Goal: Task Accomplishment & Management: Use online tool/utility

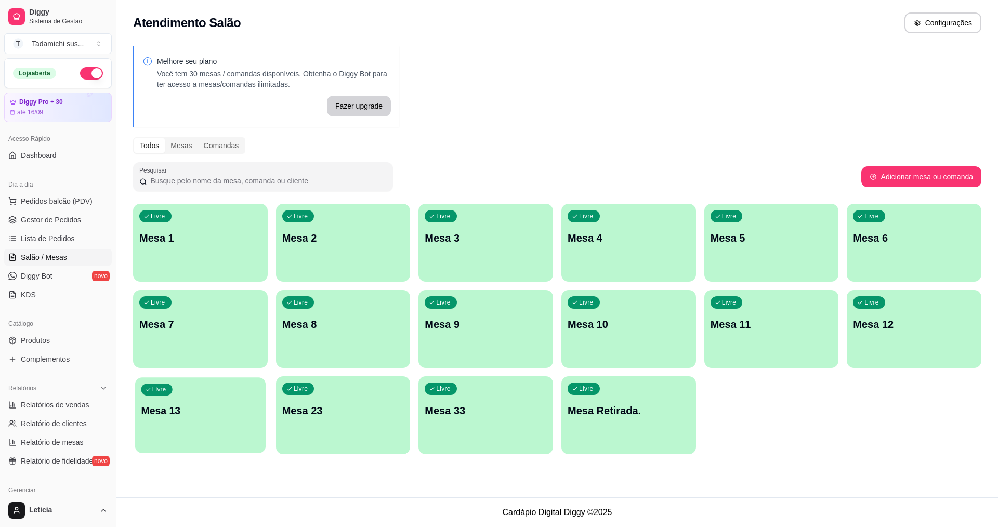
click at [170, 389] on div "Livre" at bounding box center [156, 390] width 31 height 12
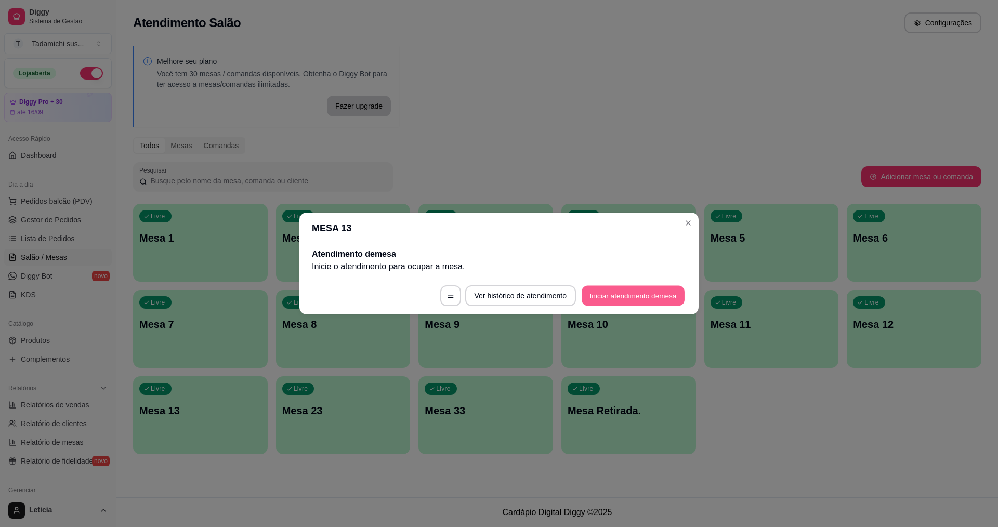
click at [596, 297] on button "Iniciar atendimento de mesa" at bounding box center [633, 296] width 103 height 20
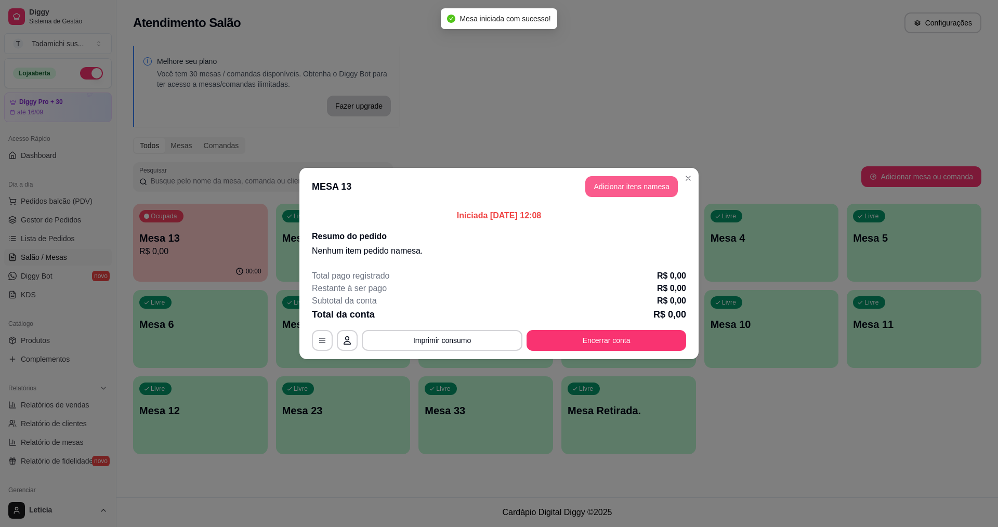
click at [622, 186] on button "Adicionar itens na mesa" at bounding box center [632, 186] width 93 height 21
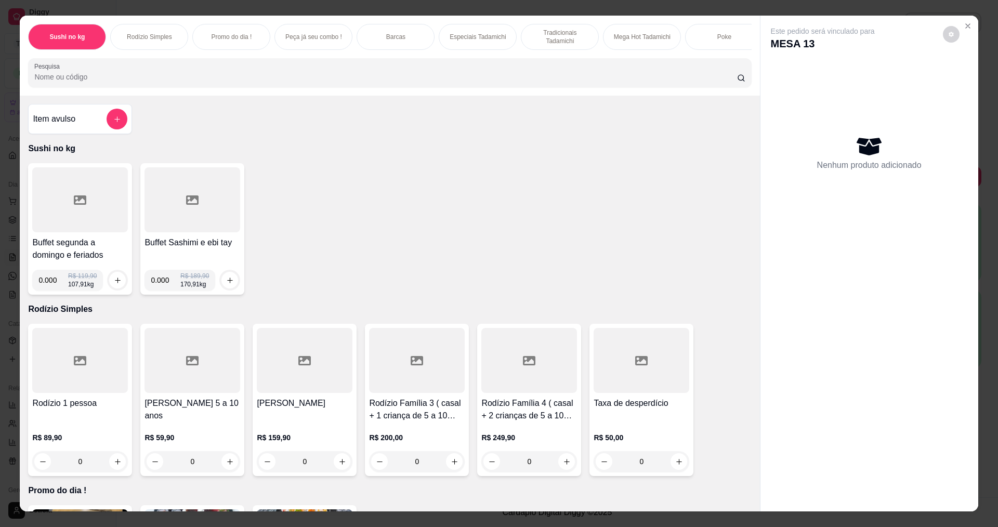
click at [54, 291] on input "0.000" at bounding box center [53, 280] width 30 height 21
type input "0.222"
click at [107, 287] on div at bounding box center [117, 280] width 21 height 21
click at [115, 283] on icon "increase-product-quantity" at bounding box center [118, 281] width 6 height 6
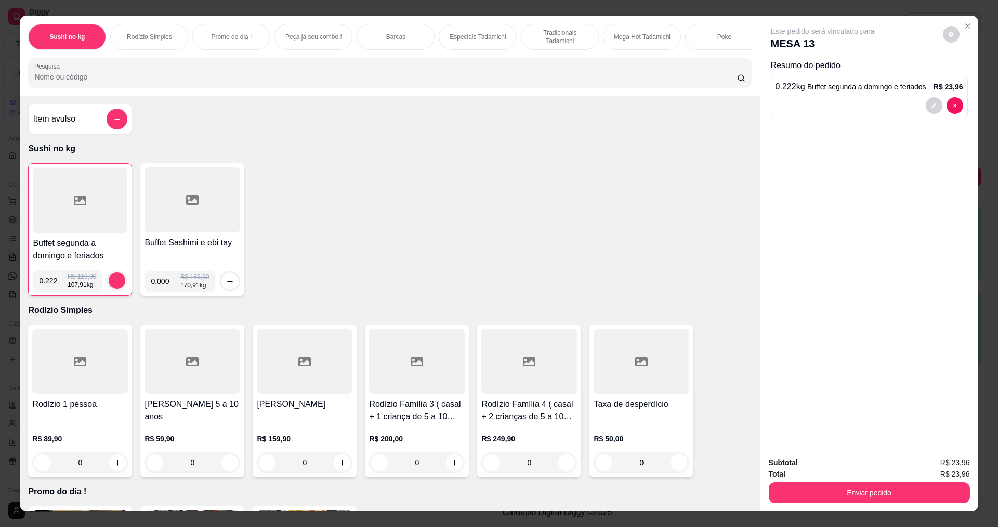
click at [56, 224] on div at bounding box center [80, 200] width 95 height 65
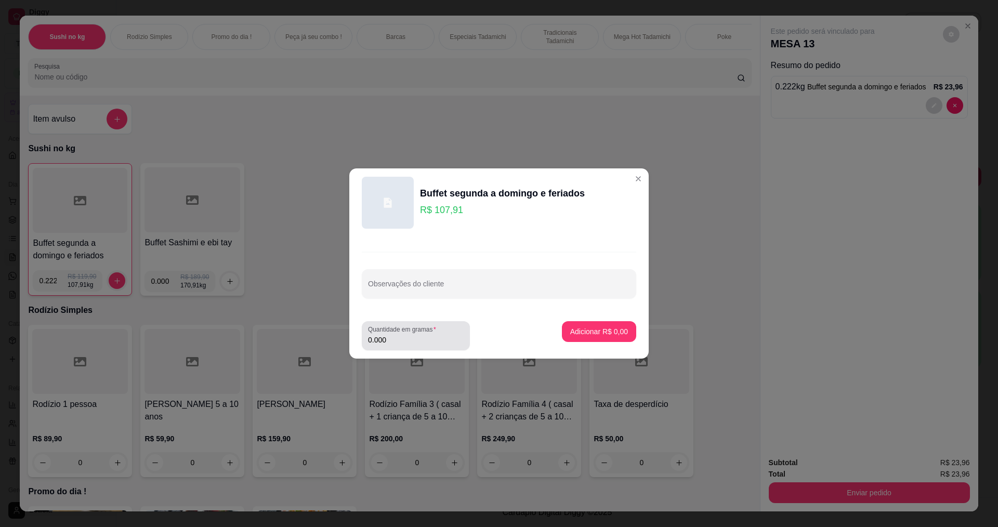
click at [396, 347] on div "Quantidade em gramas 0.000" at bounding box center [416, 335] width 108 height 29
type input "0.094"
click at [605, 327] on p "Adicionar R$ 10,14" at bounding box center [597, 332] width 60 height 10
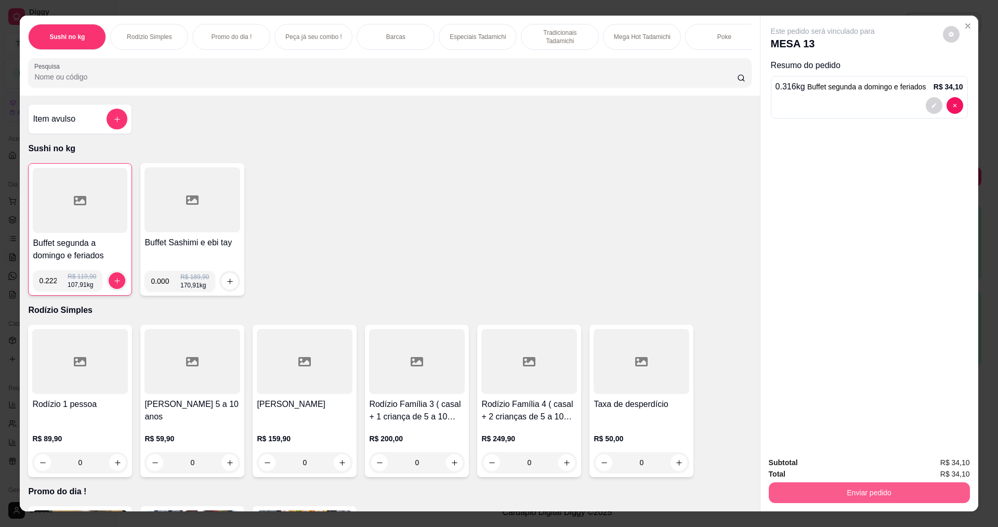
click at [782, 488] on button "Enviar pedido" at bounding box center [869, 493] width 201 height 21
click at [803, 465] on button "Não registrar e enviar pedido" at bounding box center [835, 467] width 108 height 20
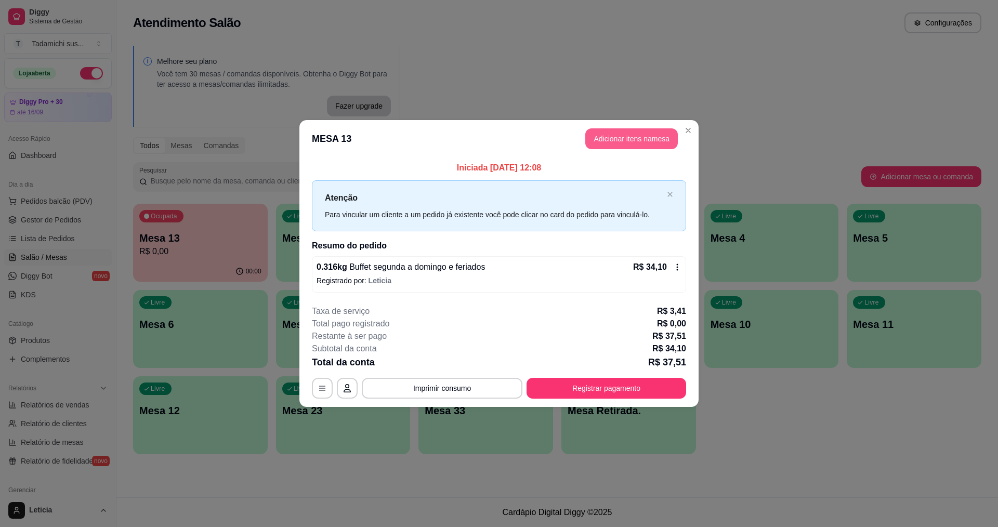
click at [654, 142] on button "Adicionar itens na mesa" at bounding box center [632, 138] width 93 height 21
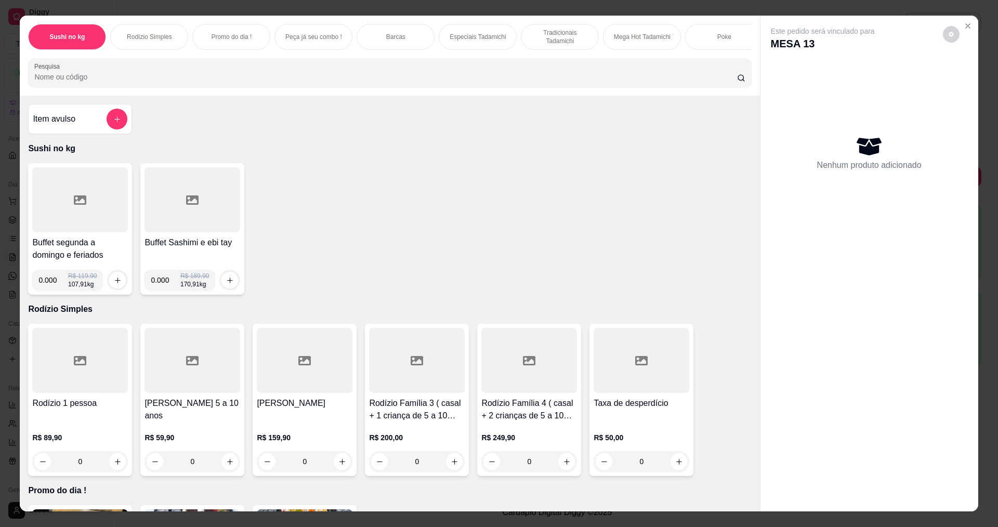
click at [124, 96] on div "Sushi no kg Rodízio Simples Promo do dia ! Peça já seu combo ! Barcas Especiais…" at bounding box center [390, 56] width 740 height 80
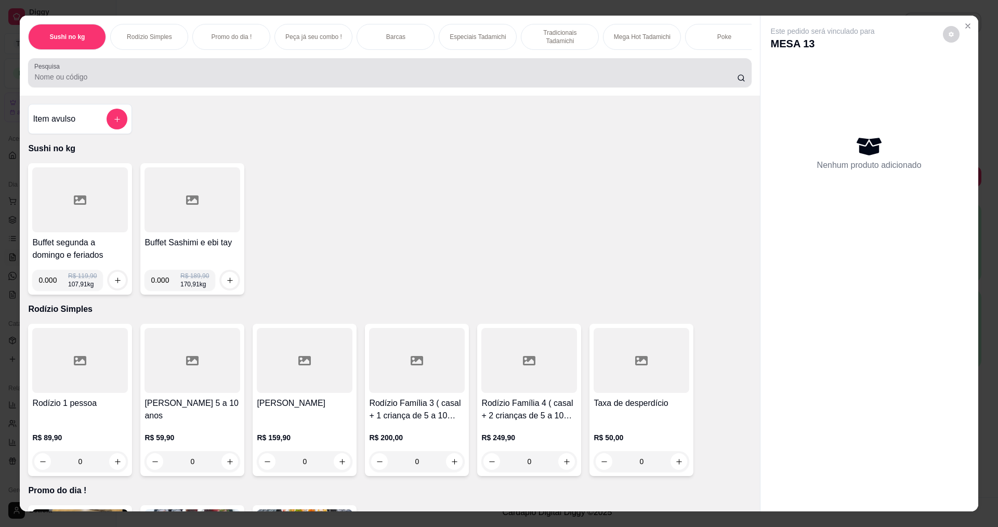
click at [127, 82] on input "Pesquisa" at bounding box center [385, 77] width 703 height 10
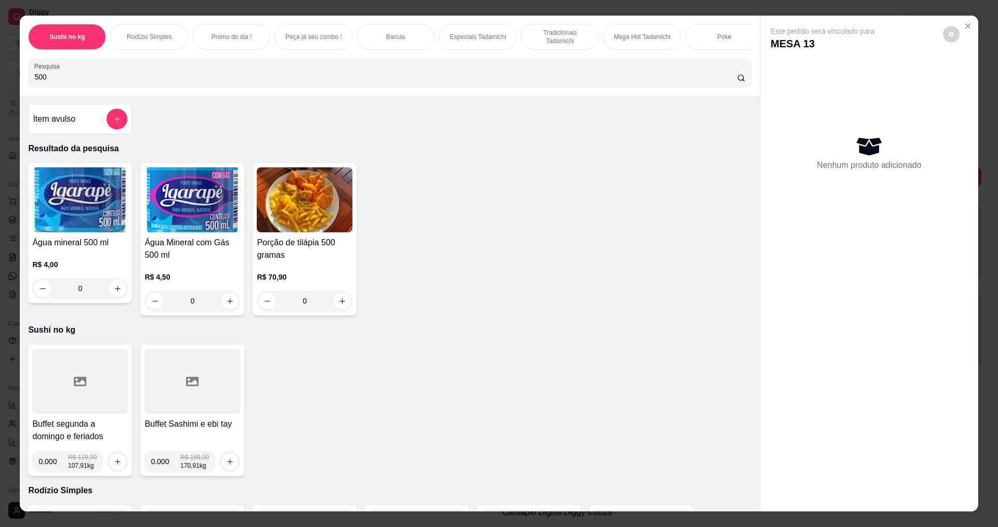
type input "500"
click at [226, 305] on icon "increase-product-quantity" at bounding box center [230, 301] width 8 height 8
type input "1"
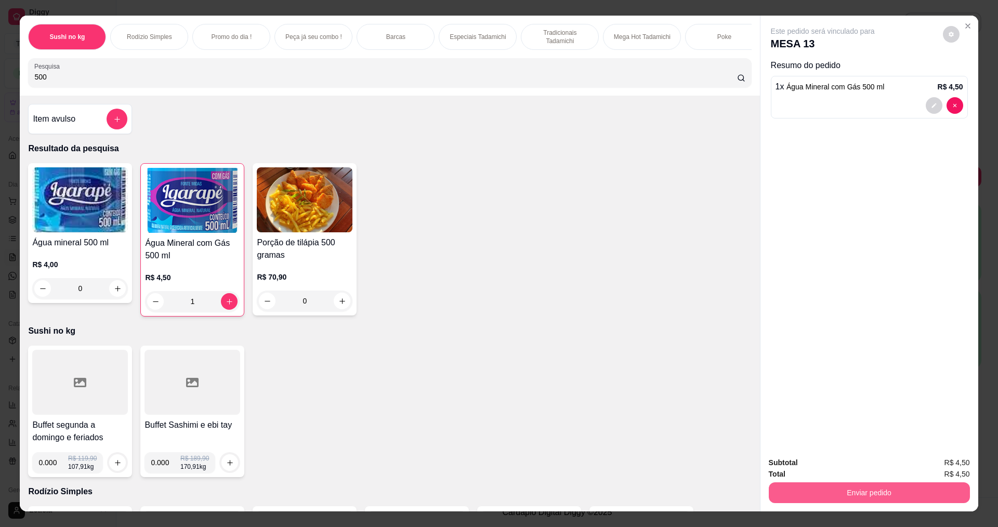
click at [780, 486] on button "Enviar pedido" at bounding box center [869, 493] width 201 height 21
click at [812, 459] on button "Não registrar e enviar pedido" at bounding box center [835, 467] width 105 height 19
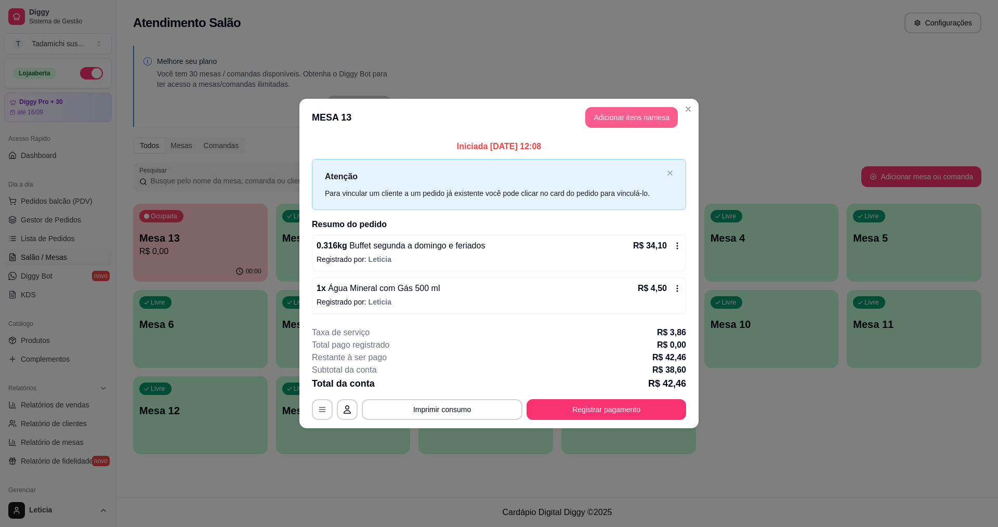
click at [635, 114] on button "Adicionar itens na mesa" at bounding box center [632, 117] width 93 height 21
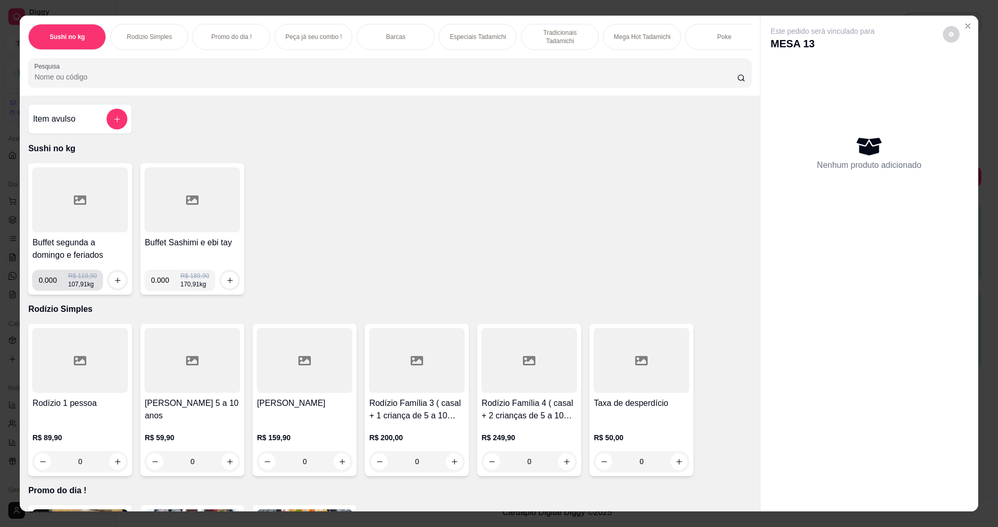
click at [52, 291] on input "0.000" at bounding box center [53, 280] width 30 height 21
type input "0.254"
click at [118, 287] on button "increase-product-quantity" at bounding box center [117, 280] width 17 height 17
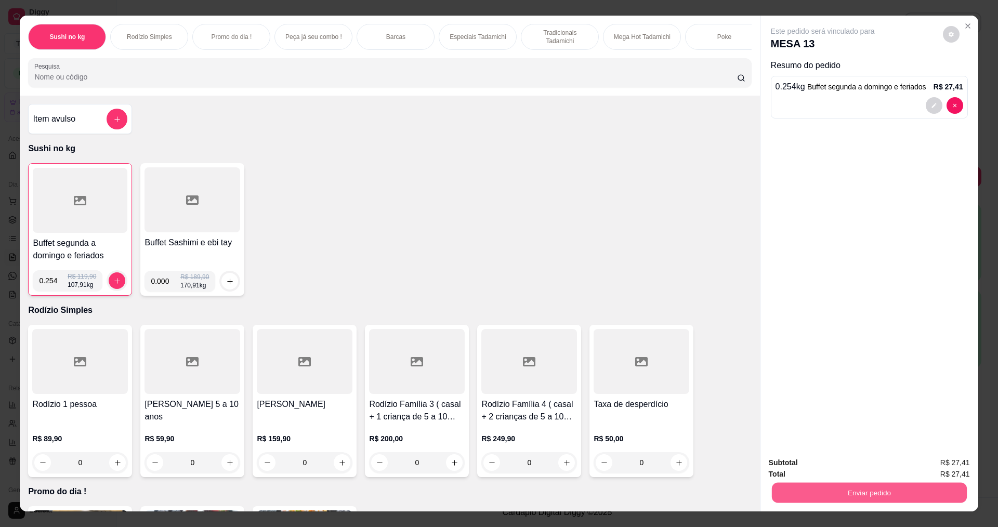
click at [897, 496] on button "Enviar pedido" at bounding box center [869, 493] width 195 height 20
click at [798, 461] on button "Não registrar e enviar pedido" at bounding box center [835, 467] width 105 height 19
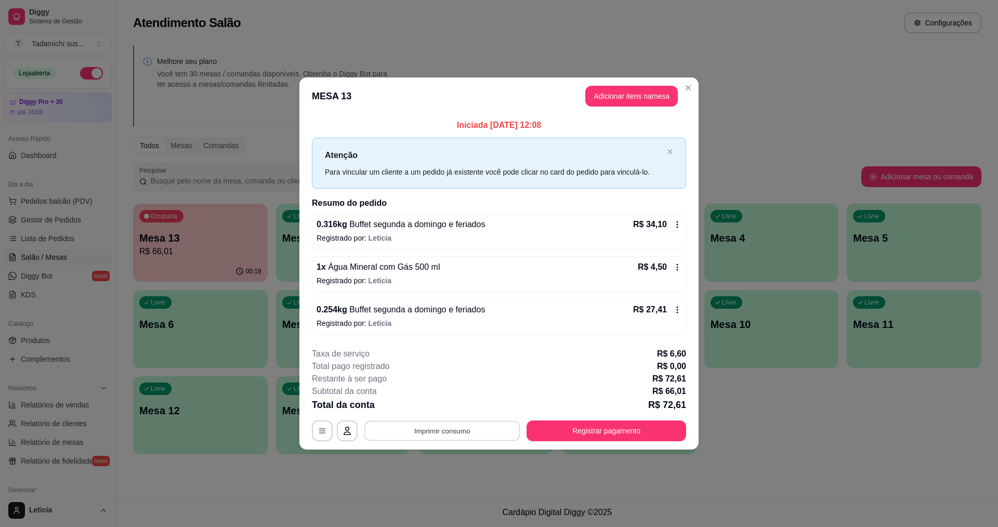
click at [502, 431] on button "Imprimir consumo" at bounding box center [443, 431] width 156 height 20
click at [450, 409] on button "IMPRESSORA HAYOM" at bounding box center [444, 407] width 77 height 16
click at [604, 439] on button "Registrar pagamento" at bounding box center [606, 431] width 155 height 20
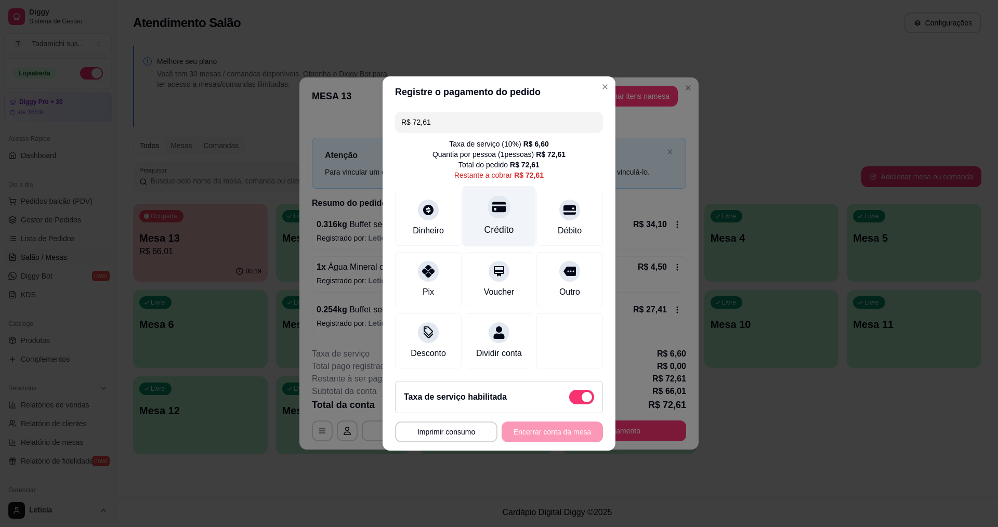
click at [487, 211] on div "Crédito" at bounding box center [499, 216] width 73 height 61
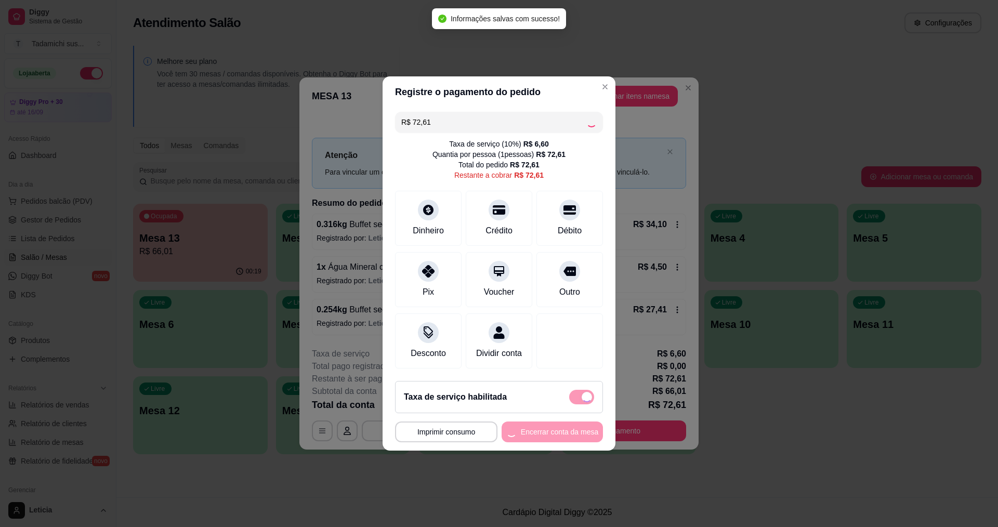
type input "R$ 0,00"
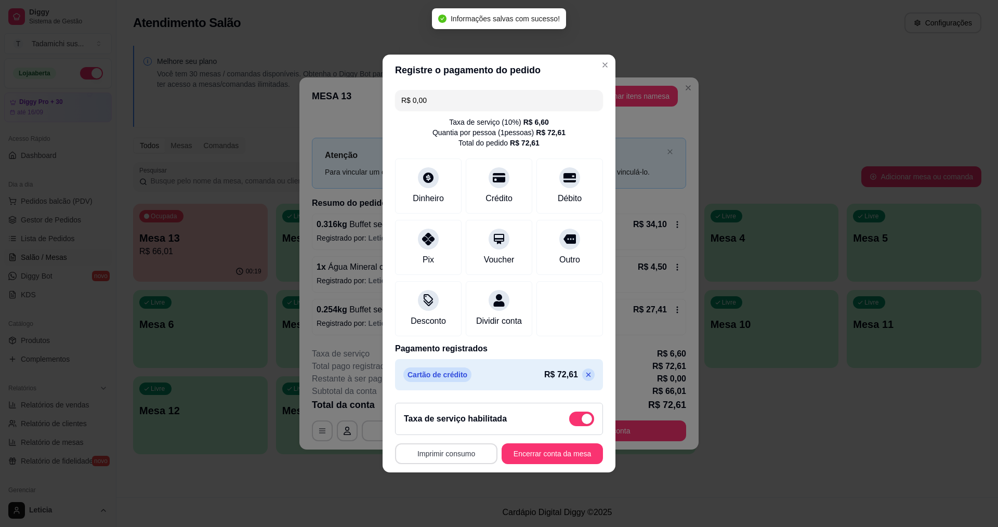
click at [457, 461] on button "Imprimir consumo" at bounding box center [446, 454] width 102 height 21
click at [450, 435] on button "IMPRESSORA HAYOM" at bounding box center [447, 436] width 80 height 17
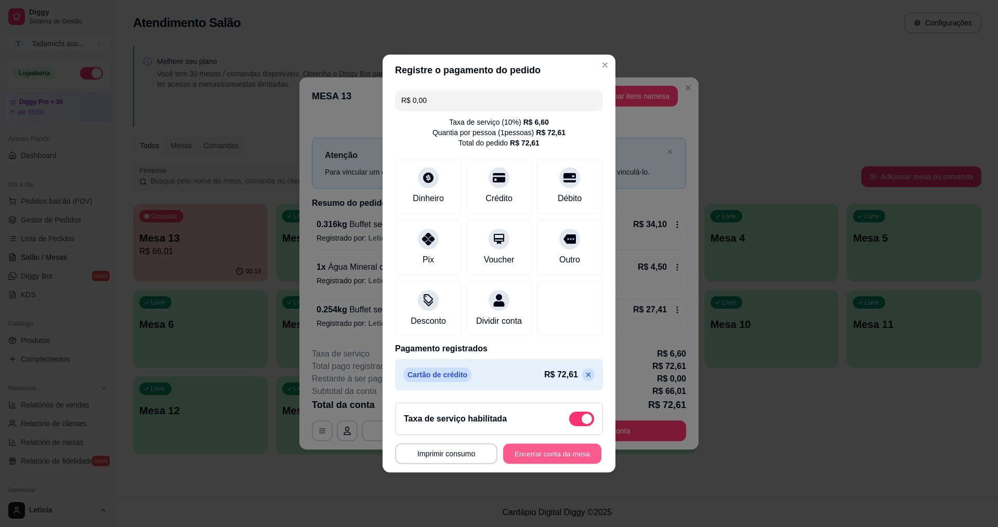
click at [546, 464] on button "Encerrar conta da mesa" at bounding box center [552, 454] width 98 height 20
